Goal: Transaction & Acquisition: Subscribe to service/newsletter

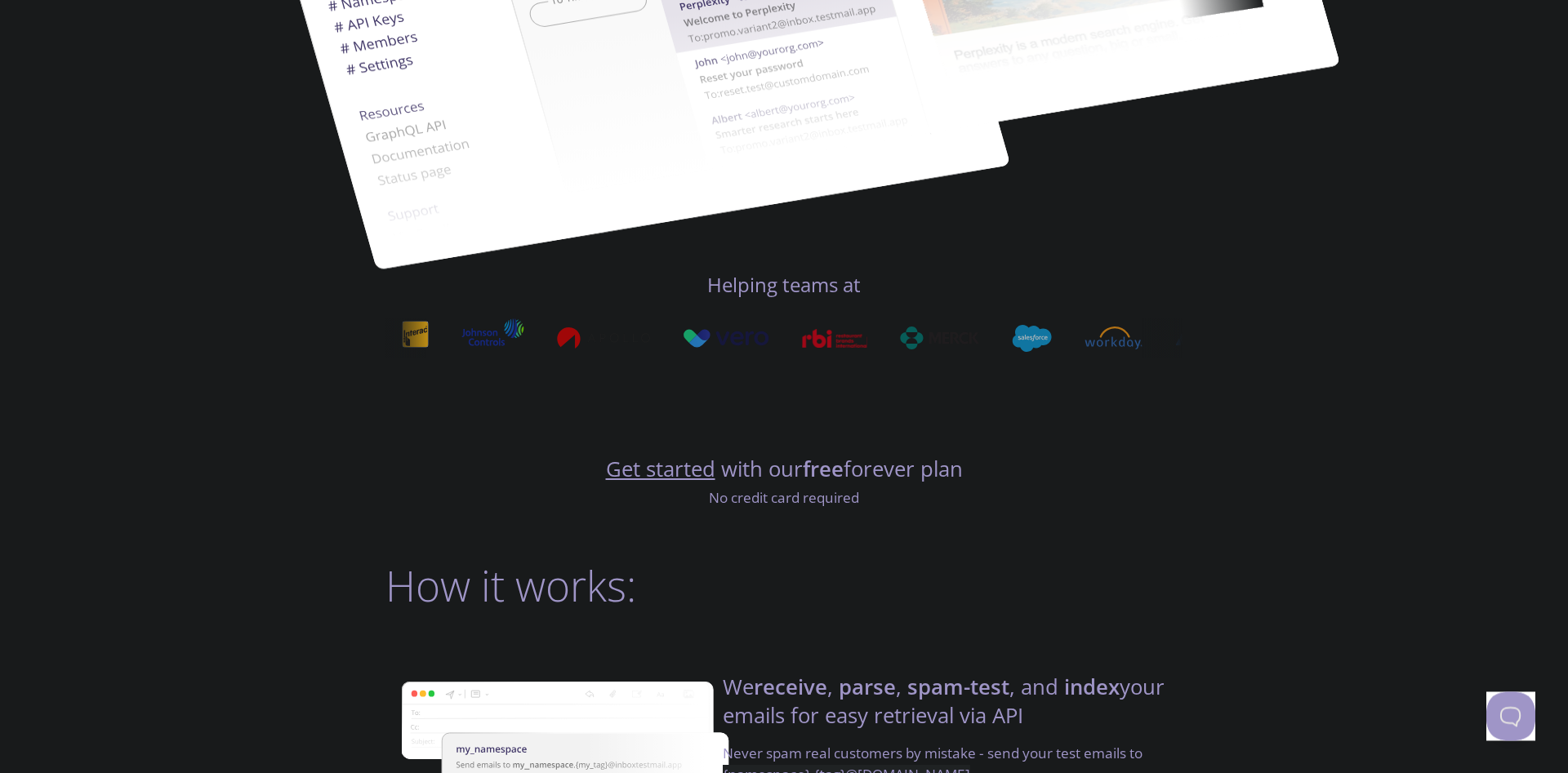
scroll to position [625, 0]
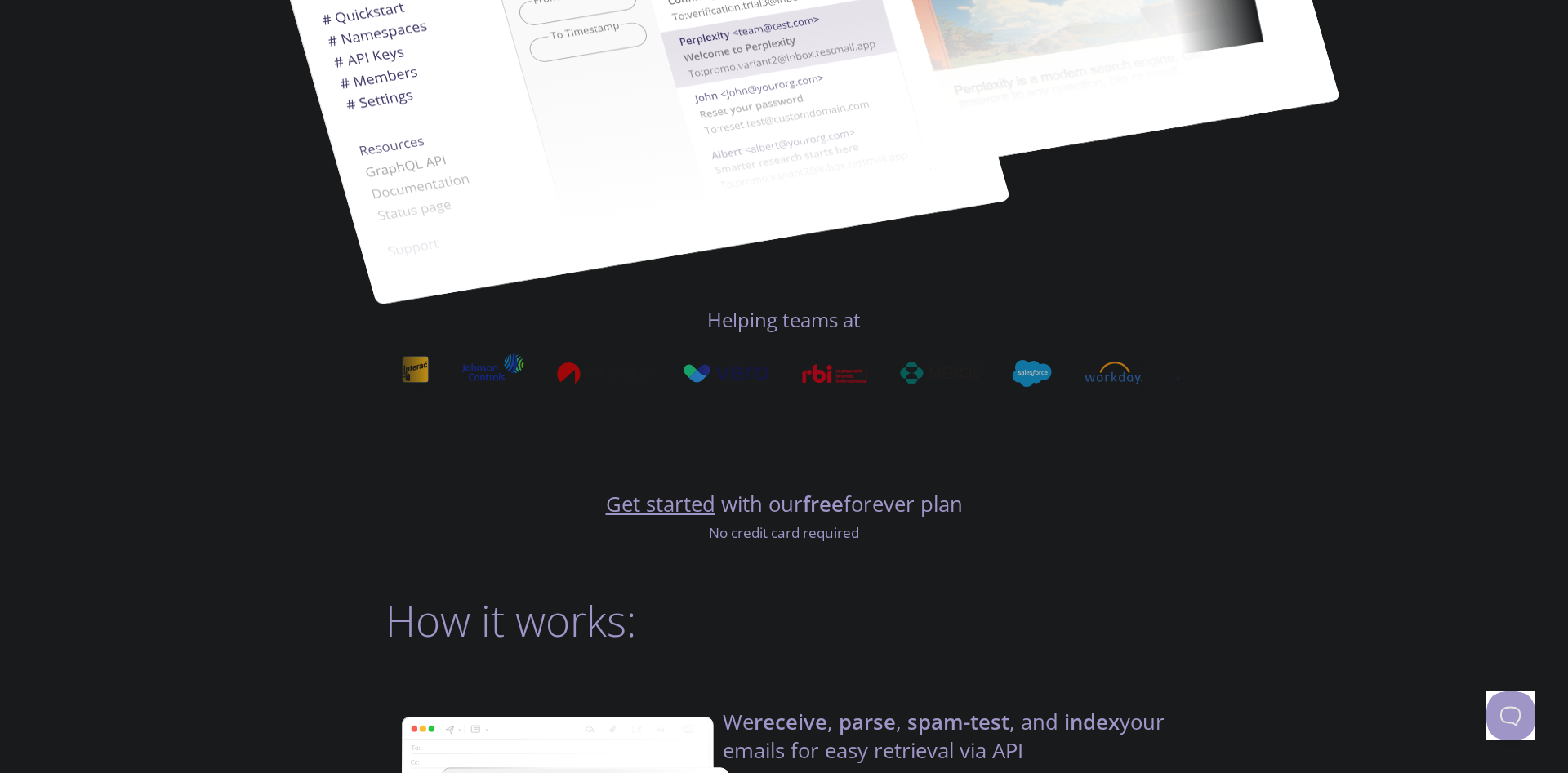
click at [645, 518] on link "Get started" at bounding box center [660, 503] width 110 height 28
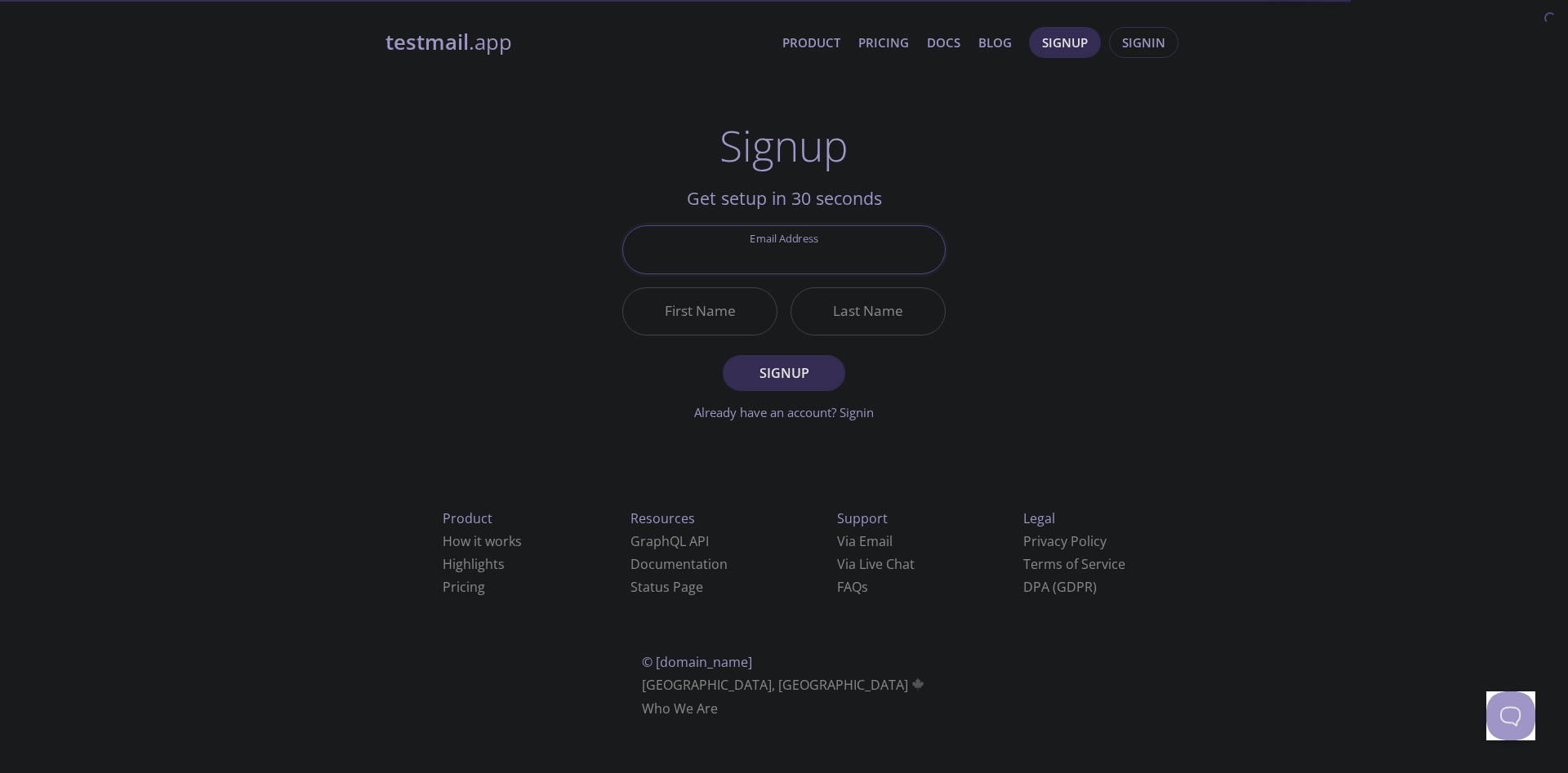
click at [826, 258] on input "Email Address" at bounding box center [784, 250] width 322 height 46
type input "[PERSON_NAME][EMAIL_ADDRESS][DOMAIN_NAME]"
type input "[PERSON_NAME]"
click at [775, 368] on span "Signup" at bounding box center [784, 373] width 86 height 23
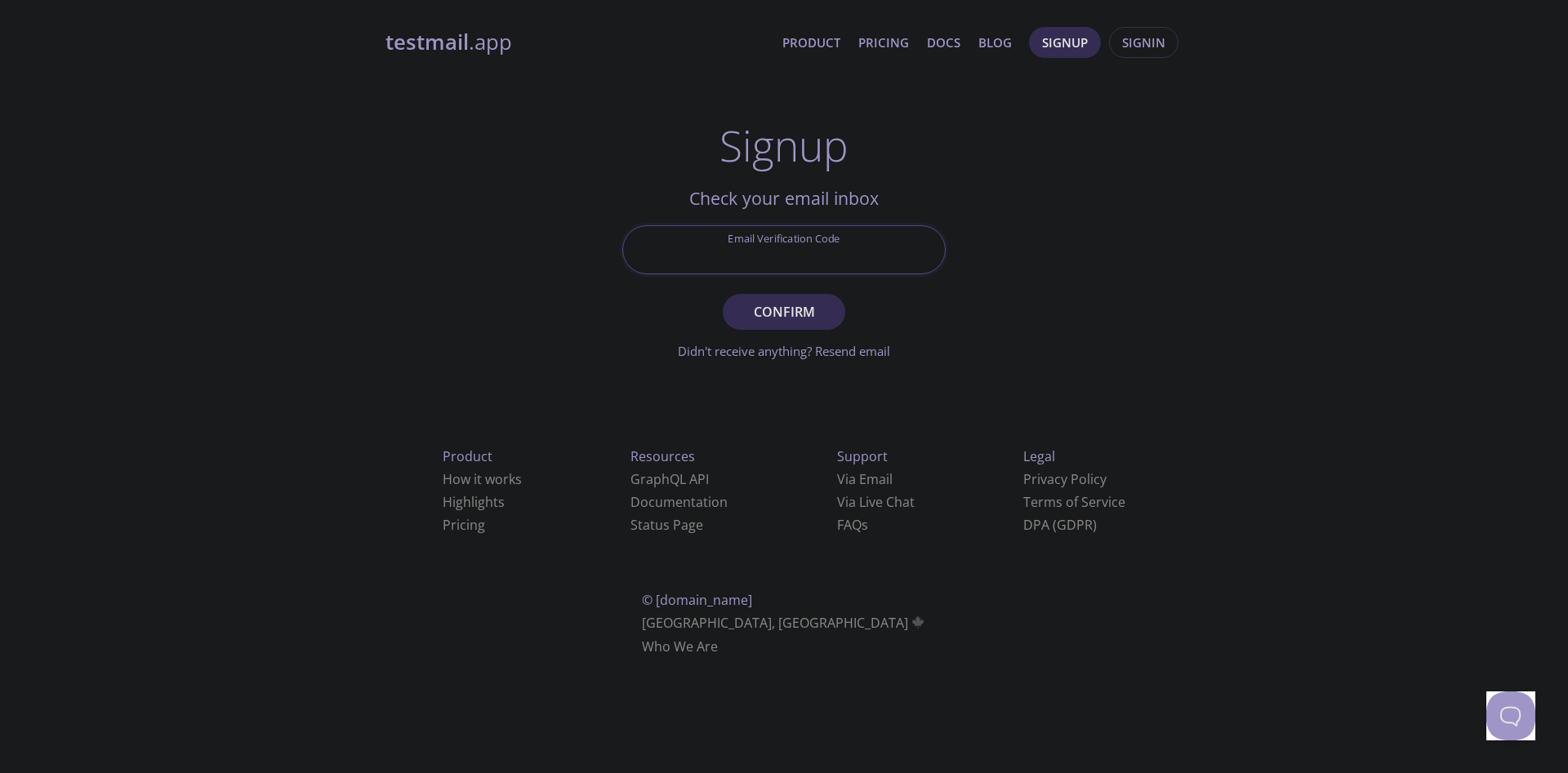
click at [734, 260] on input "Email Verification Code" at bounding box center [784, 250] width 322 height 46
paste input "P7FCM8P"
type input "P7FCM8P"
click at [794, 309] on span "Confirm" at bounding box center [784, 312] width 86 height 23
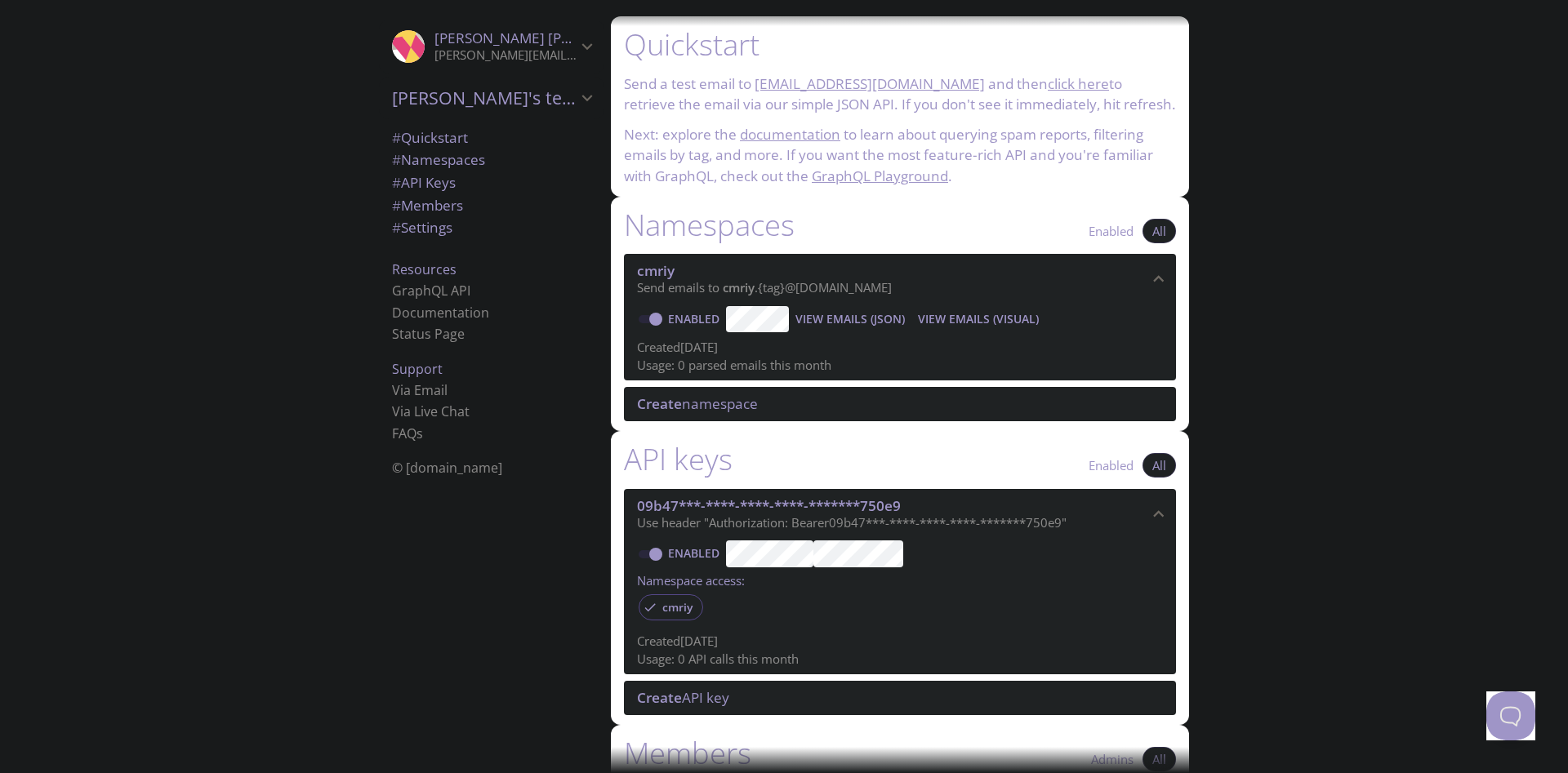
click at [432, 161] on span "# Namespaces" at bounding box center [438, 159] width 93 height 19
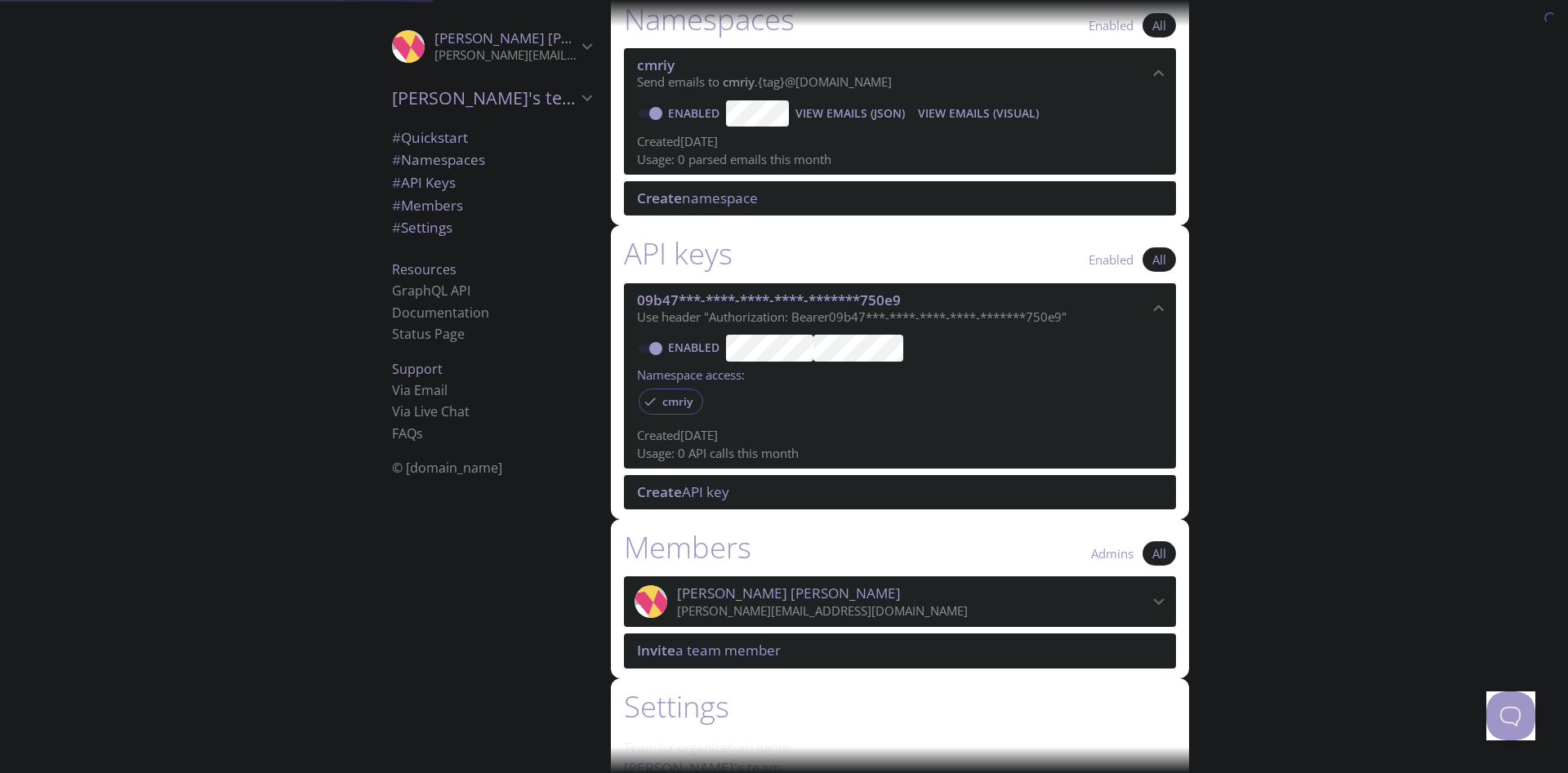
scroll to position [207, 0]
click at [798, 223] on div "Namespaces Enabled All cmriy Send emails to cmriy . {tag} @[DOMAIN_NAME] Enable…" at bounding box center [899, 107] width 578 height 235
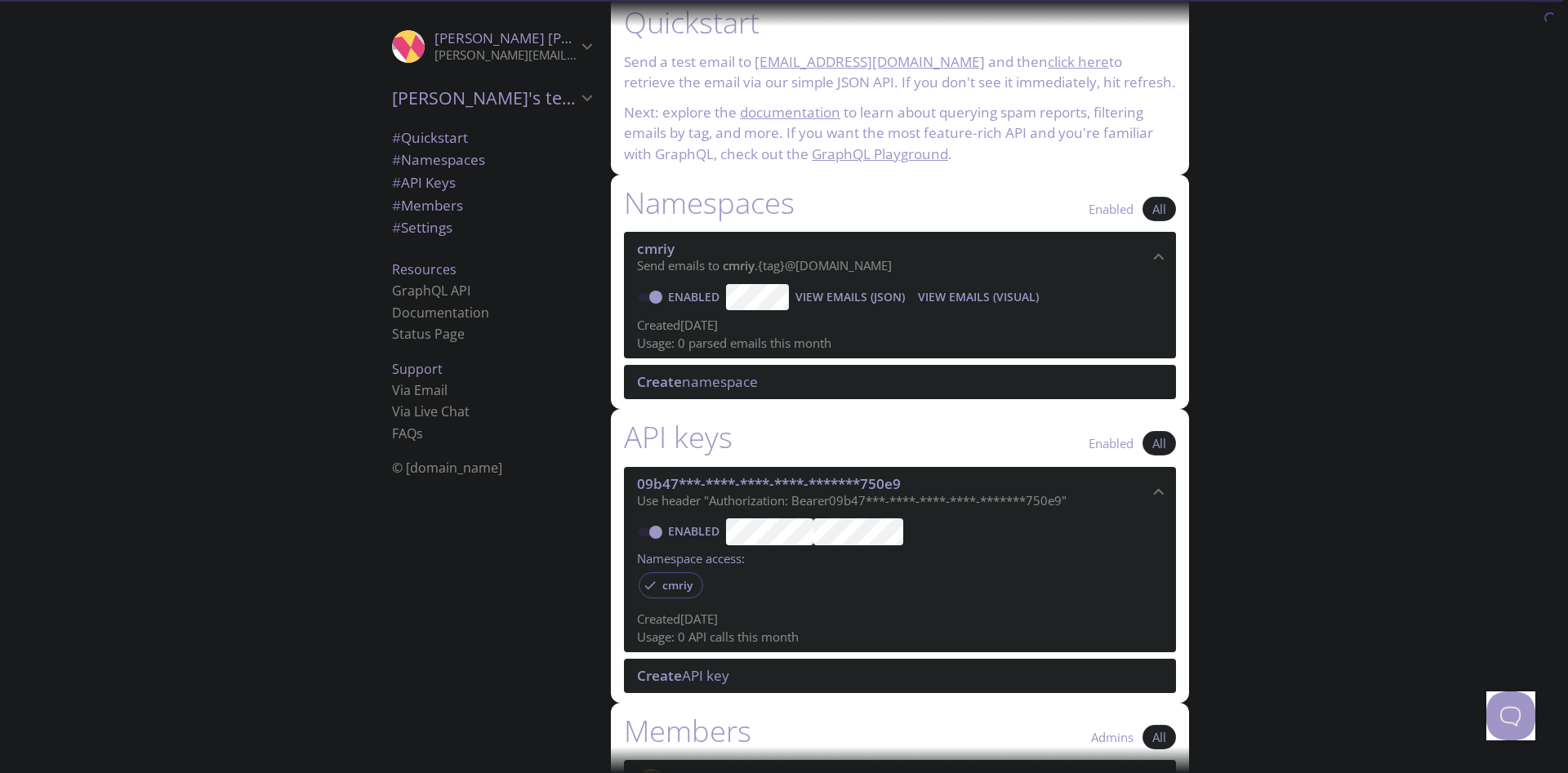
scroll to position [0, 0]
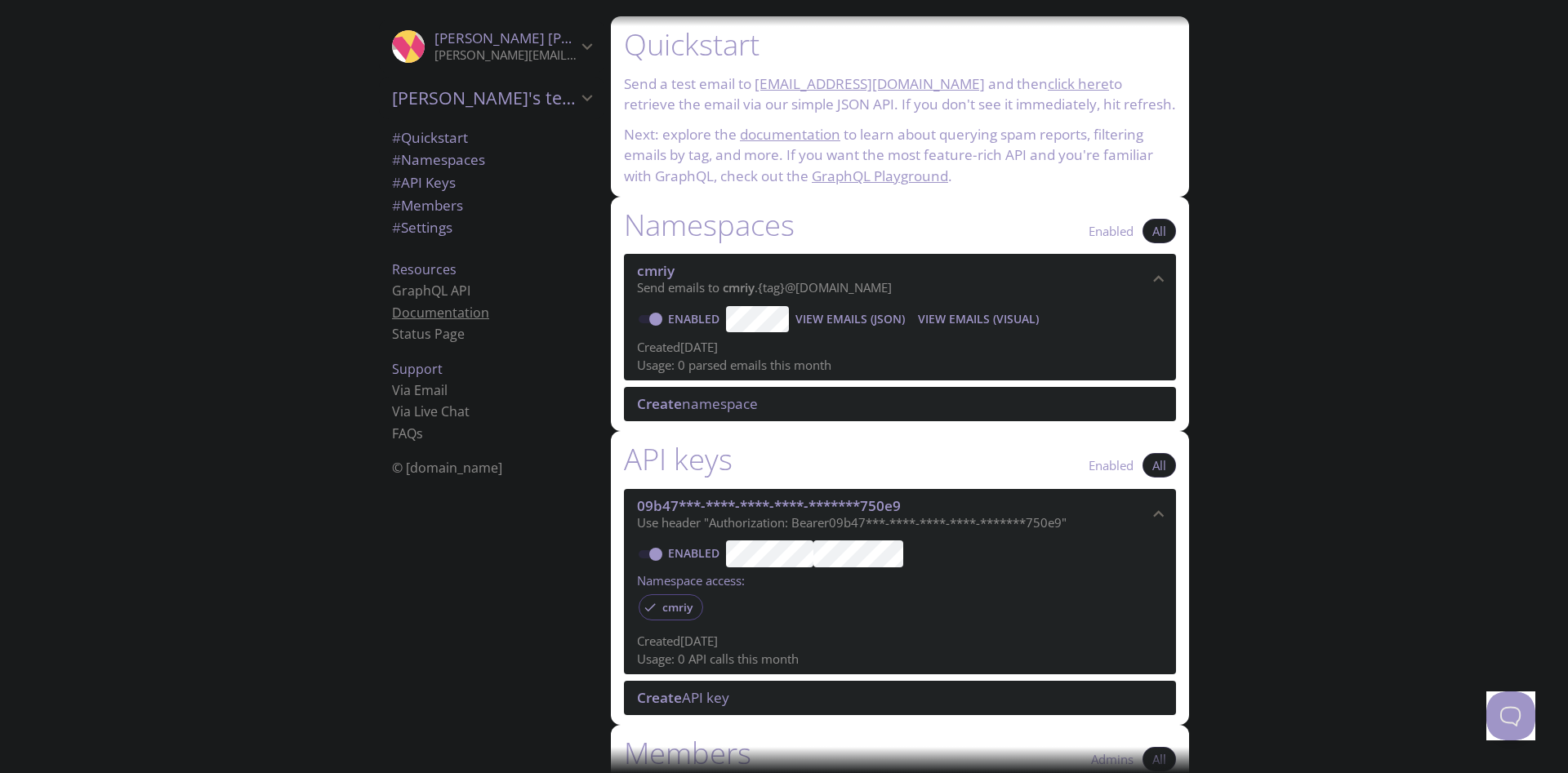
click at [459, 313] on link "Documentation" at bounding box center [440, 313] width 97 height 18
click at [812, 458] on div "API keys Enabled All" at bounding box center [899, 460] width 552 height 41
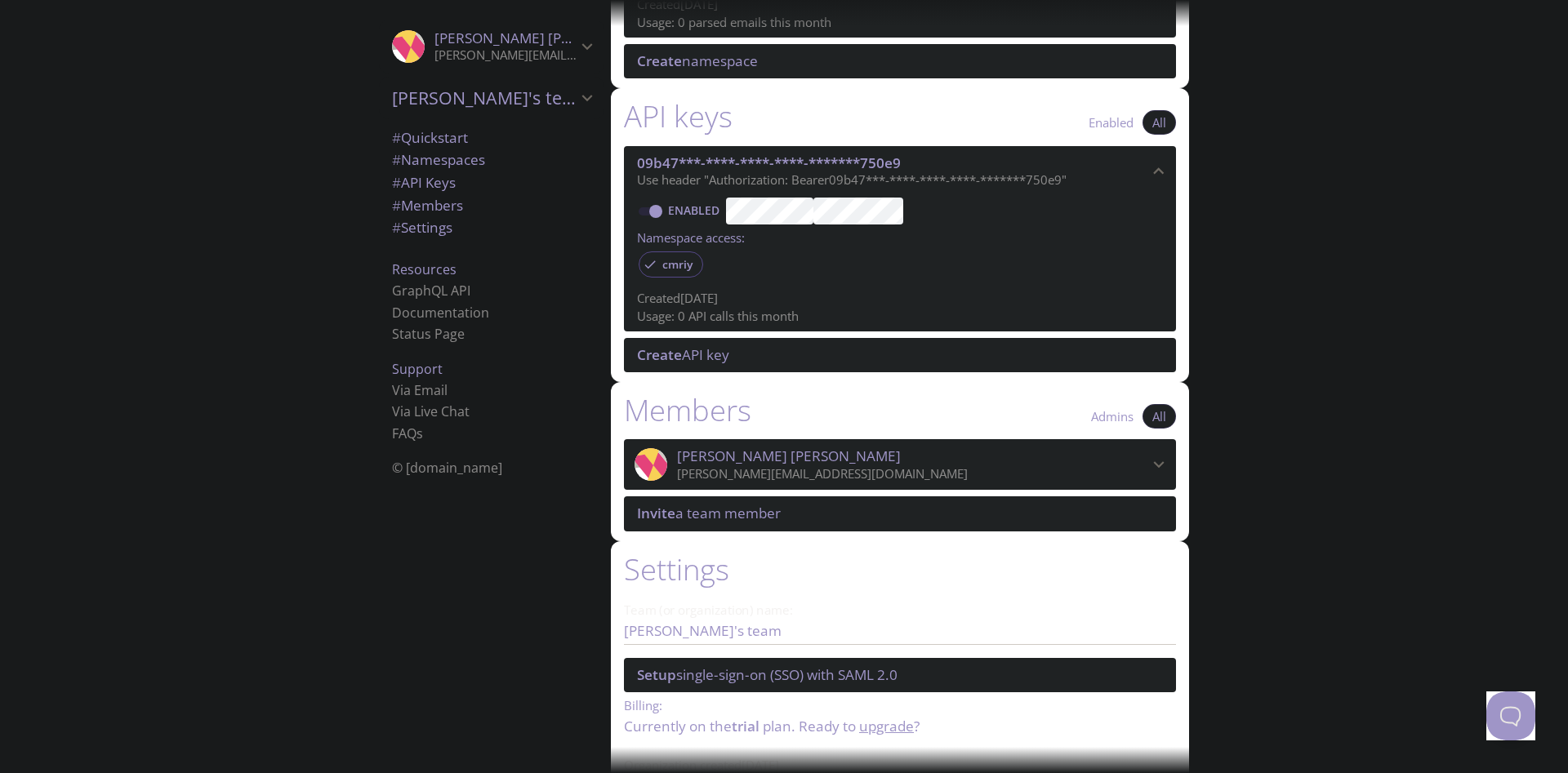
scroll to position [387, 0]
